Goal: Task Accomplishment & Management: Manage account settings

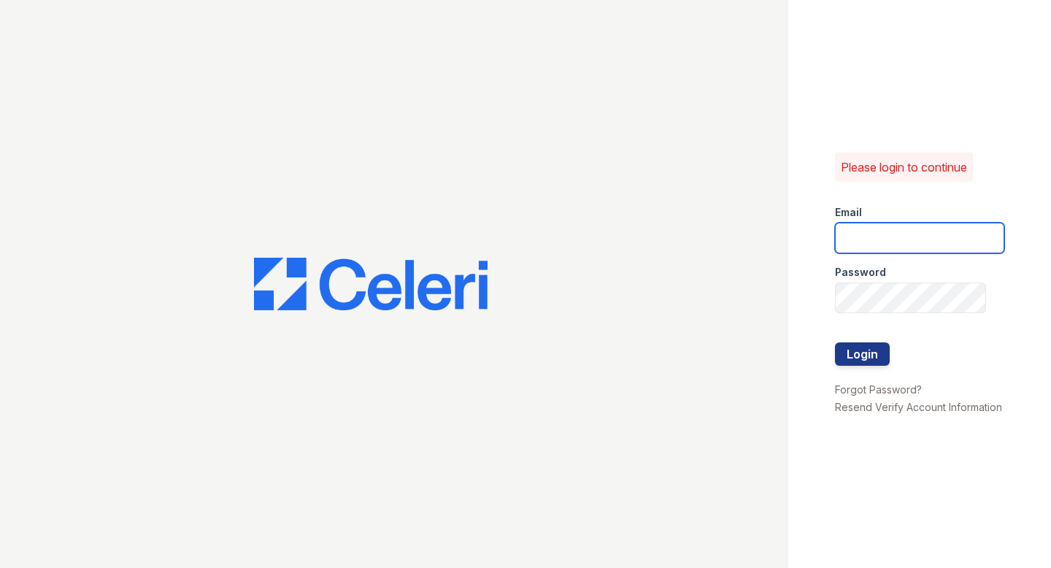
click at [881, 234] on input "email" at bounding box center [919, 238] width 169 height 31
type input "[EMAIL_ADDRESS][DOMAIN_NAME]"
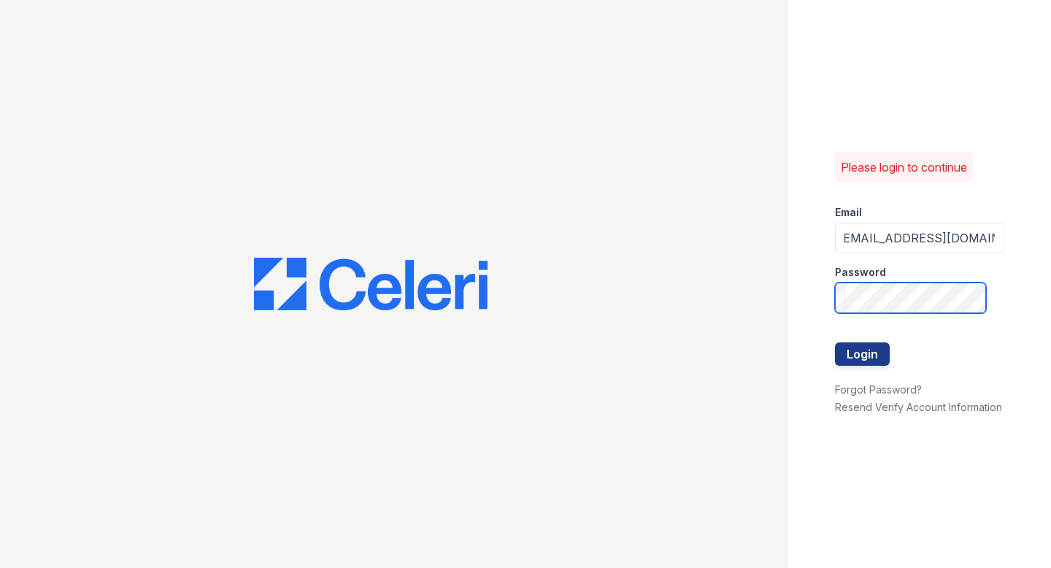
scroll to position [0, 0]
click at [870, 351] on button "Login" at bounding box center [862, 353] width 55 height 23
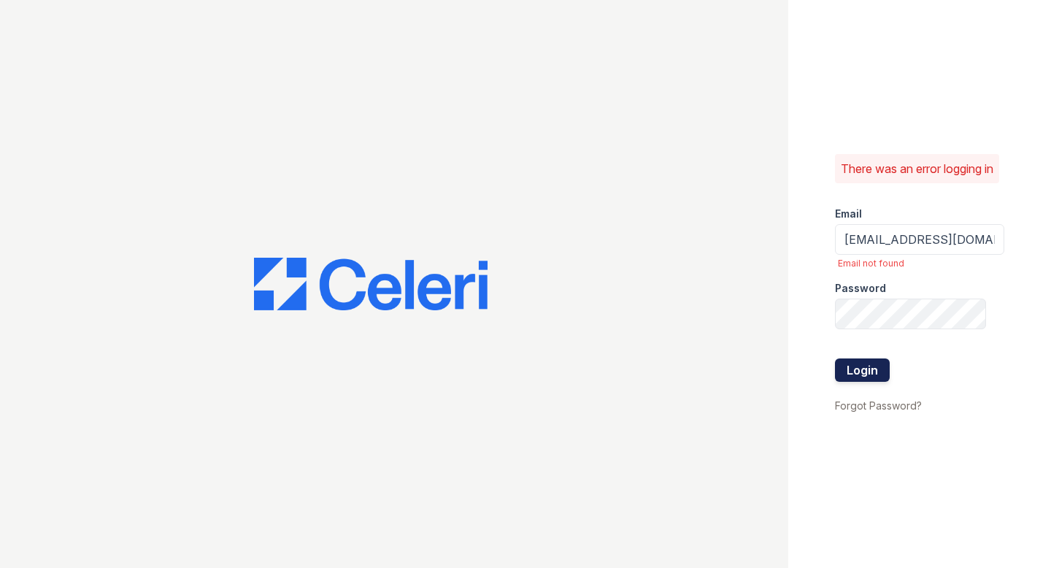
click at [870, 378] on button "Login" at bounding box center [862, 369] width 55 height 23
click at [983, 250] on input "[EMAIL_ADDRESS][DOMAIN_NAME]" at bounding box center [919, 239] width 169 height 31
type input "[EMAIL_ADDRESS][DOMAIN_NAME]"
click at [860, 378] on button "Login" at bounding box center [862, 369] width 55 height 23
click at [872, 379] on button "Login" at bounding box center [862, 369] width 55 height 23
